Goal: Navigation & Orientation: Find specific page/section

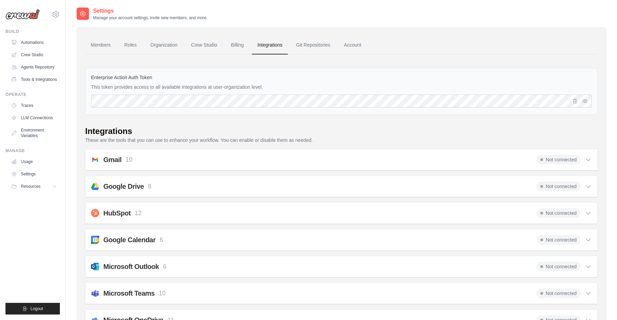
scroll to position [1, 0]
click at [93, 44] on link "Members" at bounding box center [100, 44] width 31 height 18
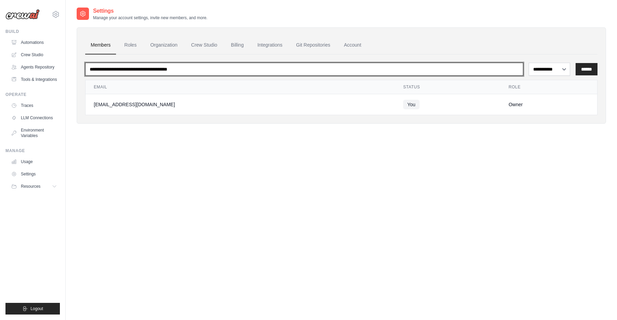
click at [107, 68] on input "email" at bounding box center [304, 69] width 438 height 13
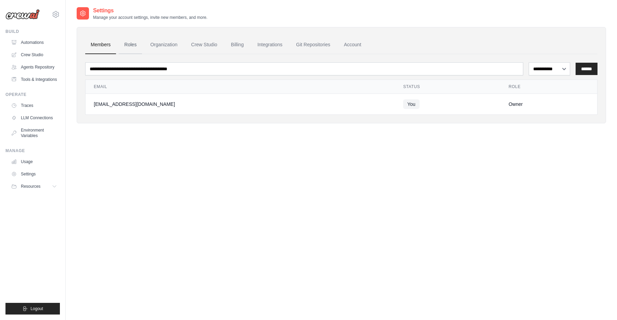
click at [130, 49] on link "Roles" at bounding box center [130, 45] width 23 height 18
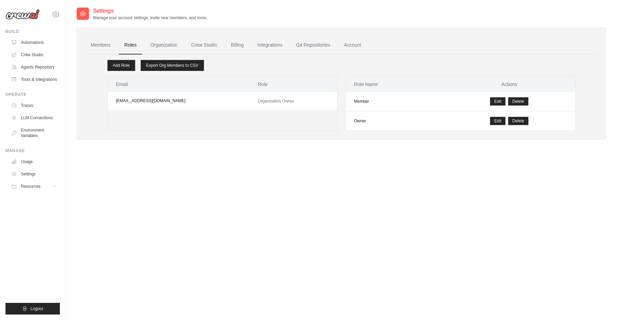
scroll to position [0, 0]
click at [160, 42] on link "Organization" at bounding box center [164, 45] width 38 height 18
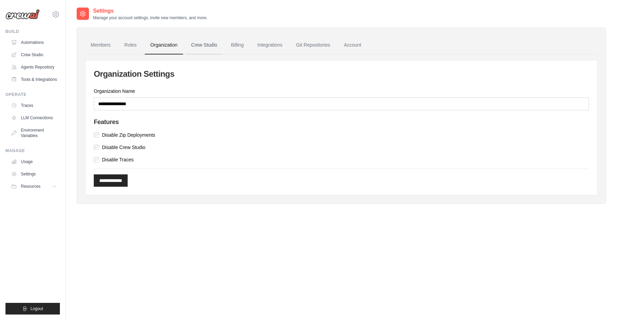
click at [201, 46] on link "Crew Studio" at bounding box center [204, 45] width 37 height 18
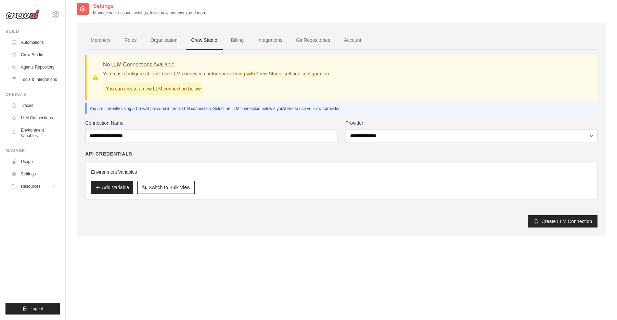
scroll to position [6, 0]
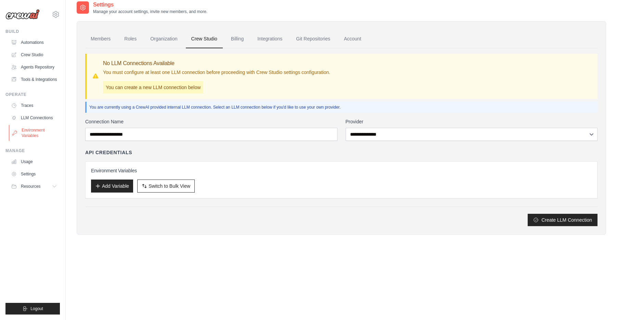
click at [32, 133] on link "Environment Variables" at bounding box center [35, 133] width 52 height 16
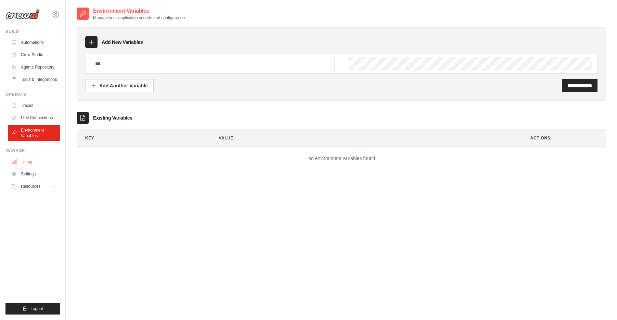
click at [28, 163] on link "Usage" at bounding box center [35, 161] width 52 height 11
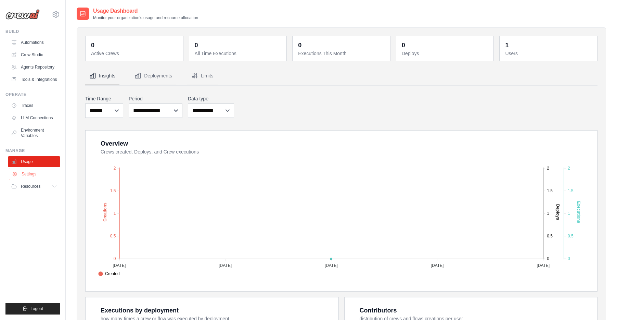
click at [29, 174] on link "Settings" at bounding box center [35, 173] width 52 height 11
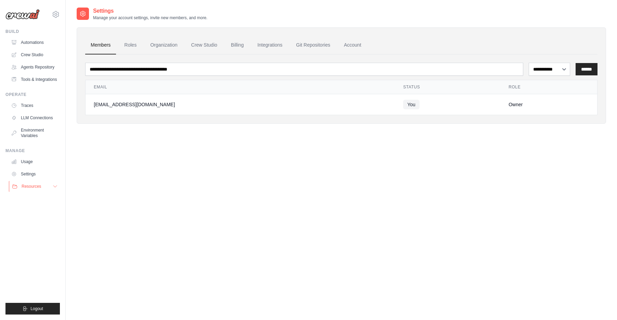
click at [28, 185] on span "Resources" at bounding box center [32, 185] width 20 height 5
click at [37, 64] on link "Agents Repository" at bounding box center [35, 67] width 52 height 11
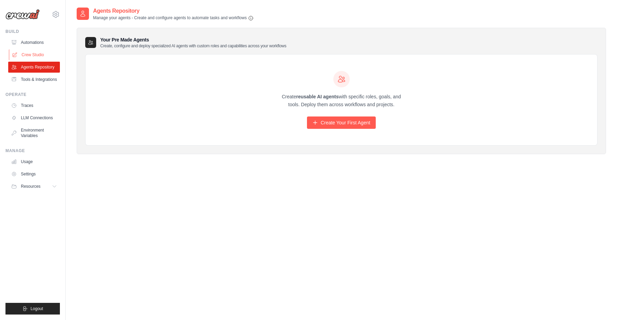
click at [36, 54] on link "Crew Studio" at bounding box center [35, 54] width 52 height 11
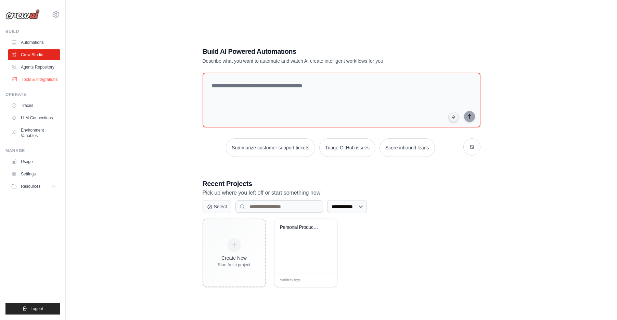
click at [25, 81] on link "Tools & Integrations" at bounding box center [35, 79] width 52 height 11
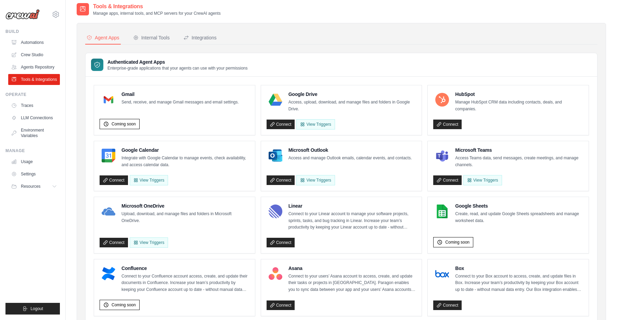
scroll to position [5, 0]
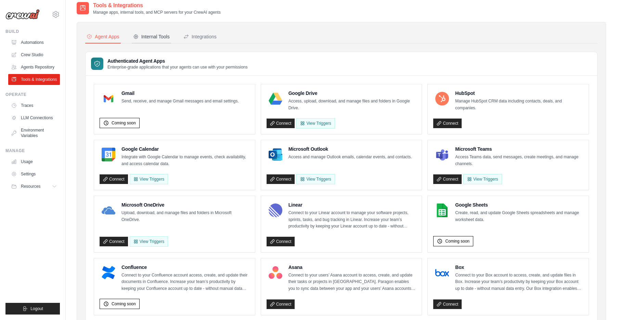
click at [152, 36] on div "Internal Tools" at bounding box center [151, 36] width 37 height 7
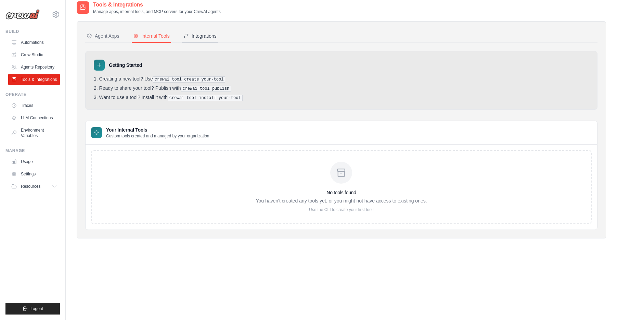
click at [206, 39] on button "Integrations" at bounding box center [200, 36] width 36 height 13
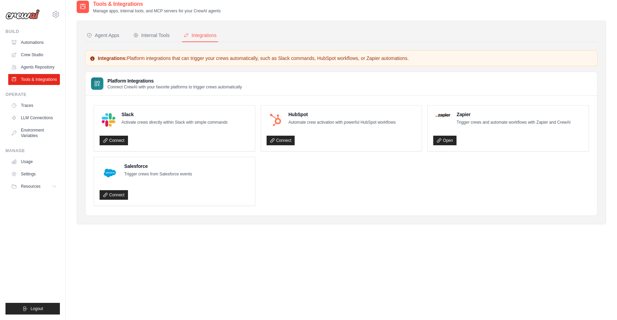
scroll to position [7, 0]
click at [152, 36] on div "Internal Tools" at bounding box center [151, 34] width 37 height 7
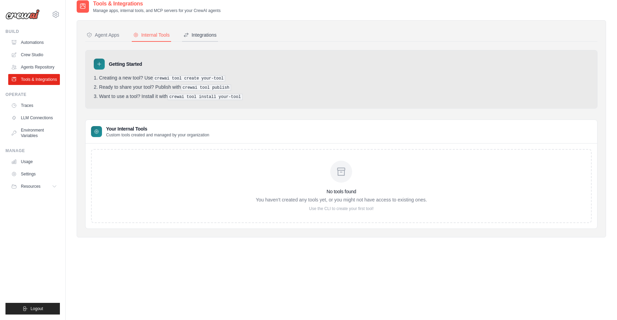
click at [204, 36] on div "Integrations" at bounding box center [199, 34] width 33 height 7
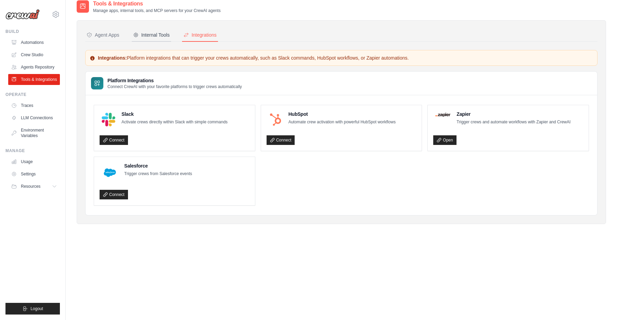
click at [163, 33] on div "Internal Tools" at bounding box center [151, 34] width 37 height 7
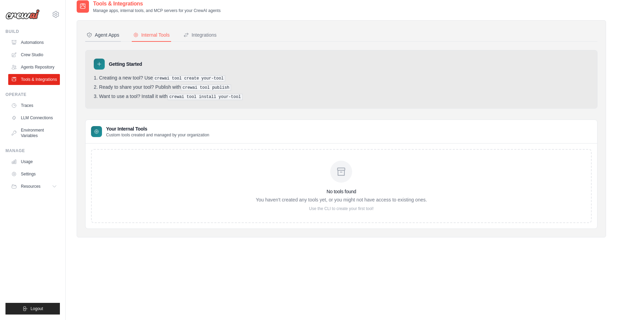
click at [105, 31] on div "Agent Apps" at bounding box center [103, 34] width 33 height 7
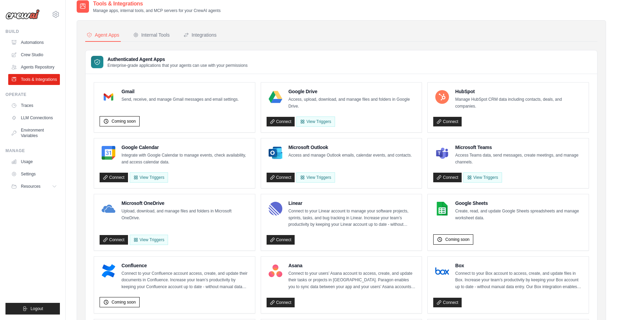
scroll to position [7, 0]
click at [121, 120] on span "Coming soon" at bounding box center [124, 121] width 24 height 5
click at [104, 121] on icon at bounding box center [105, 120] width 5 height 5
